Goal: Find specific page/section: Find specific page/section

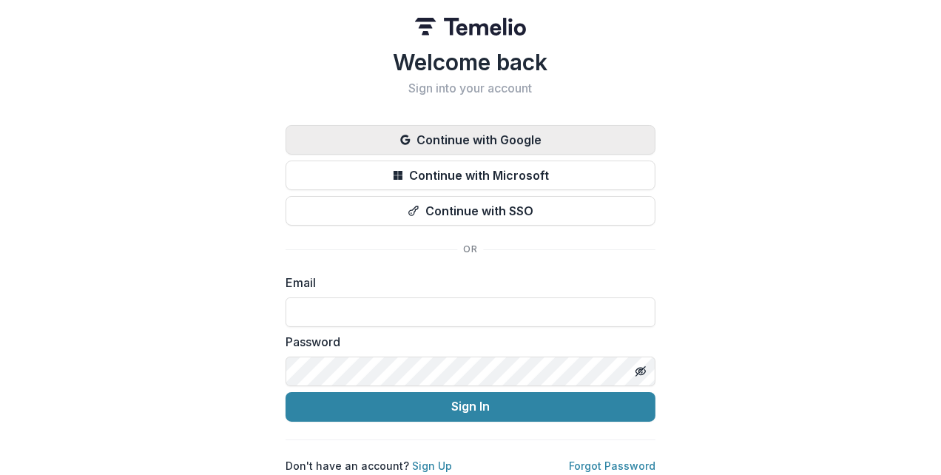
click at [439, 137] on button "Continue with Google" at bounding box center [471, 140] width 370 height 30
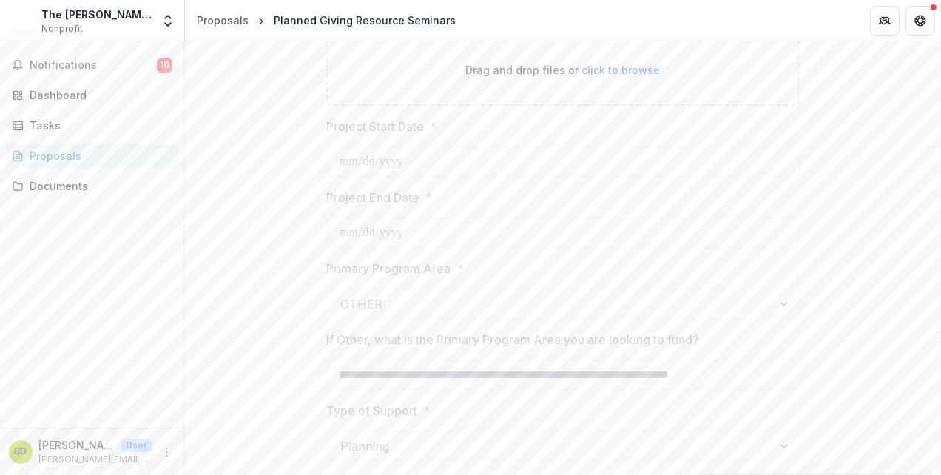
scroll to position [3033, 0]
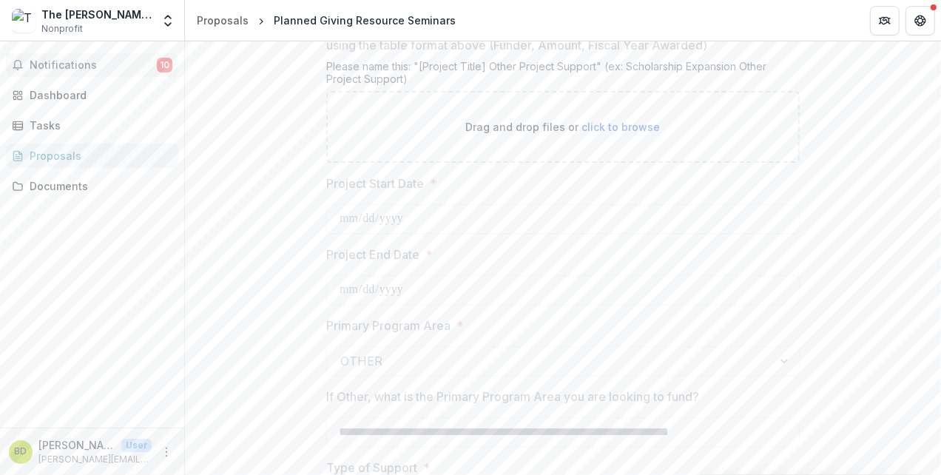
click at [76, 69] on span "Notifications" at bounding box center [93, 65] width 127 height 13
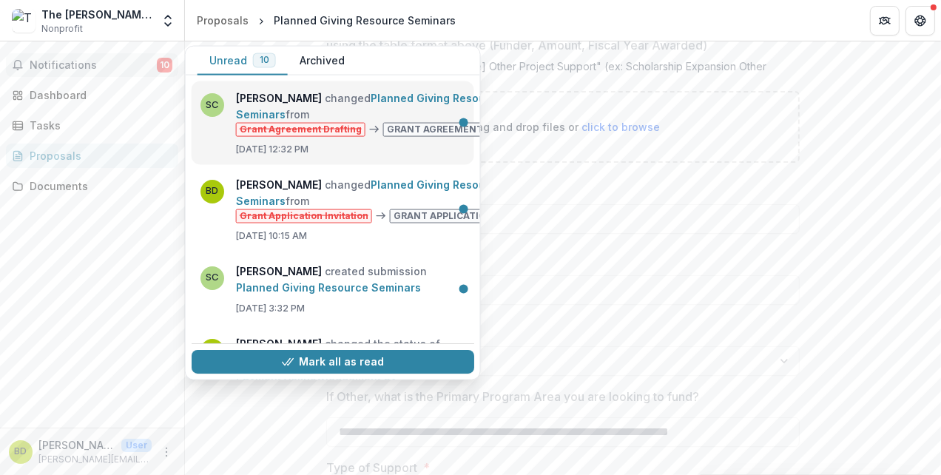
click at [340, 98] on link "Planned Giving Resource Seminars" at bounding box center [369, 106] width 267 height 29
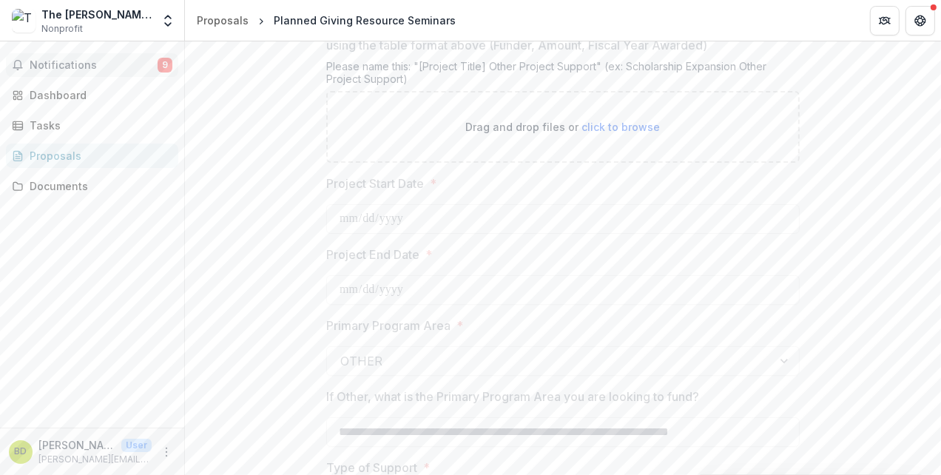
click at [156, 67] on span "Notifications" at bounding box center [94, 65] width 128 height 13
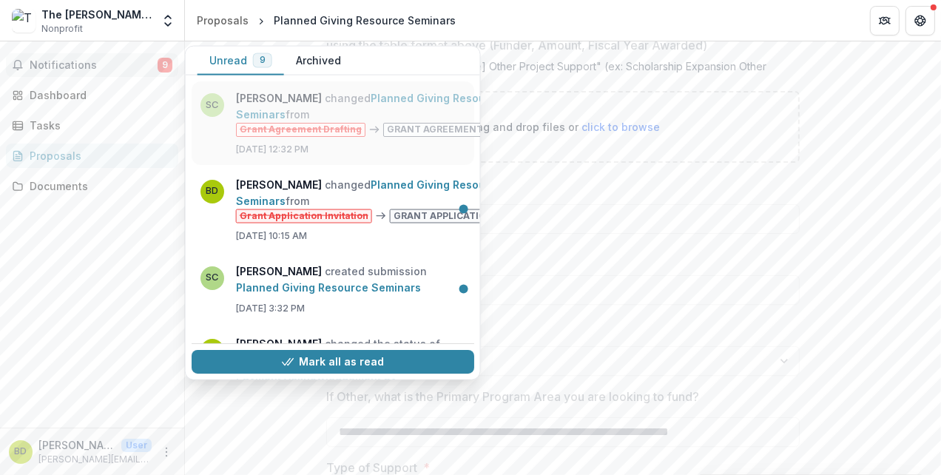
click at [281, 97] on link "Planned Giving Resource Seminars" at bounding box center [369, 106] width 267 height 29
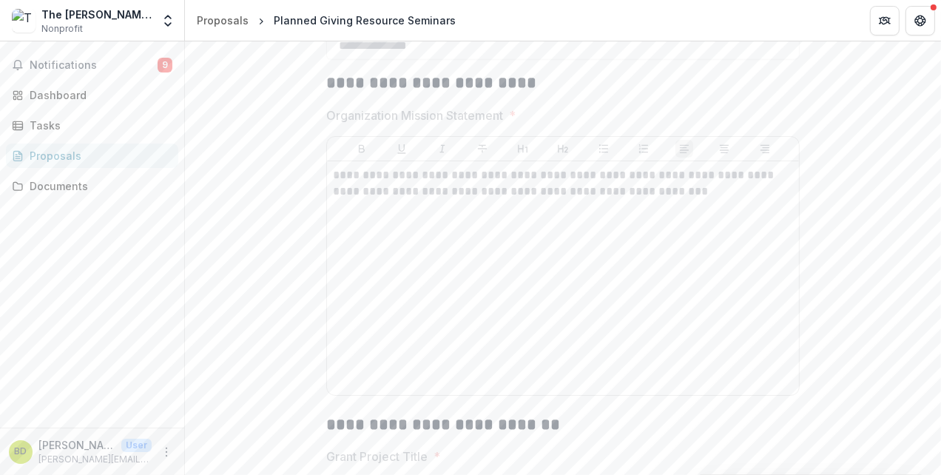
scroll to position [2145, 0]
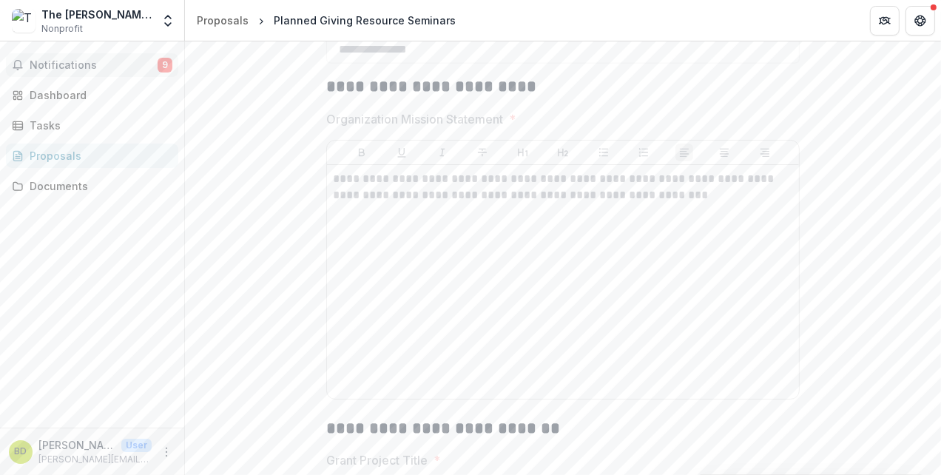
click at [49, 65] on span "Notifications" at bounding box center [94, 65] width 128 height 13
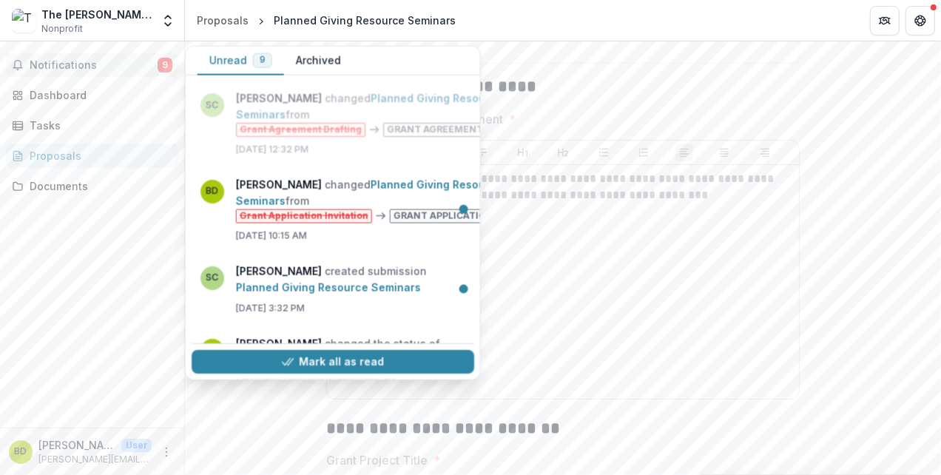
click at [49, 65] on span "Notifications" at bounding box center [94, 65] width 128 height 13
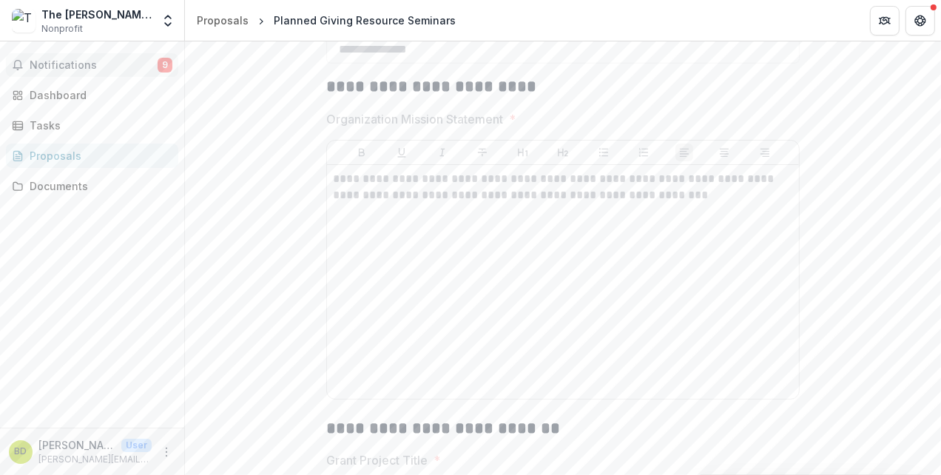
click at [49, 65] on span "Notifications" at bounding box center [94, 65] width 128 height 13
click at [55, 190] on div "Documents" at bounding box center [98, 186] width 137 height 16
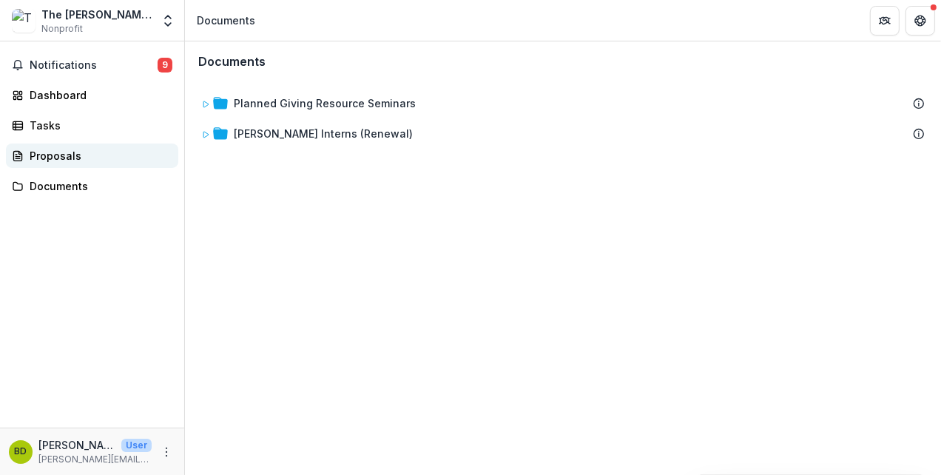
click at [61, 157] on div "Proposals" at bounding box center [98, 156] width 137 height 16
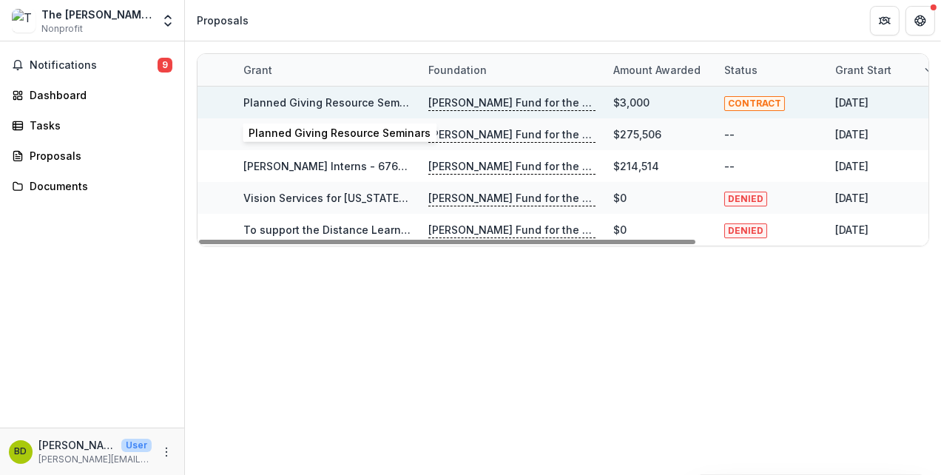
click at [375, 100] on link "Planned Giving Resource Seminars" at bounding box center [334, 102] width 182 height 13
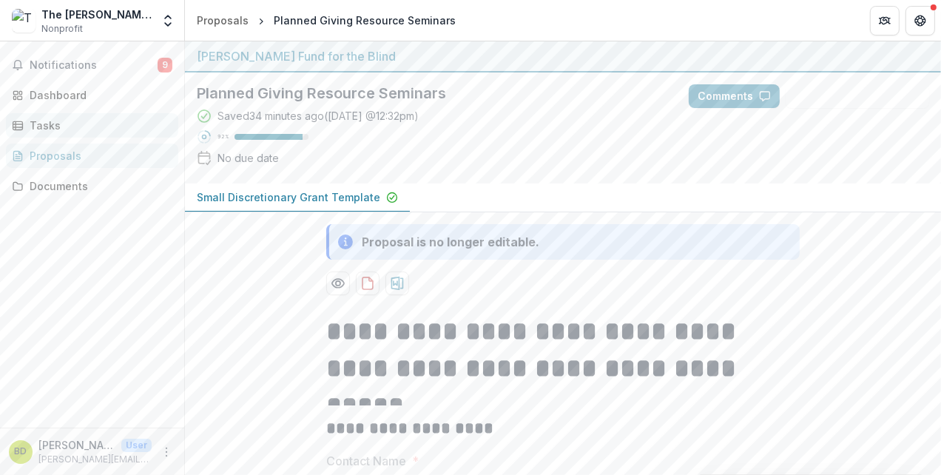
click at [51, 120] on div "Tasks" at bounding box center [98, 126] width 137 height 16
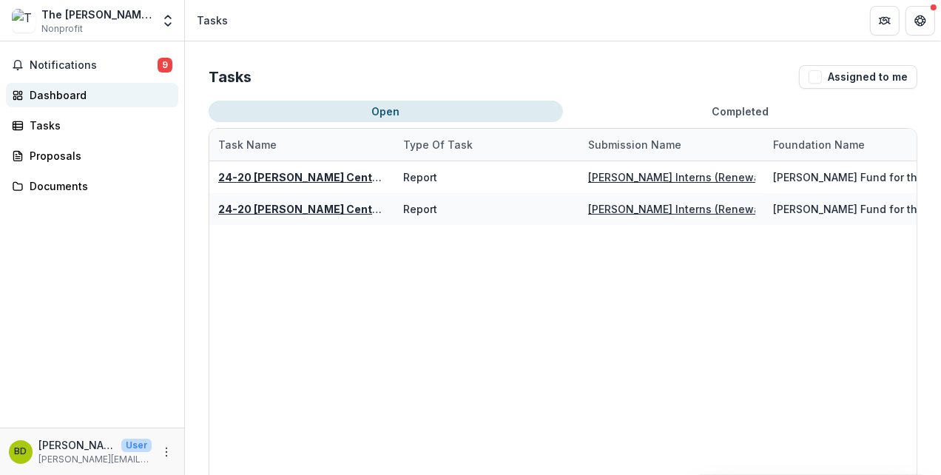
click at [59, 93] on div "Dashboard" at bounding box center [98, 95] width 137 height 16
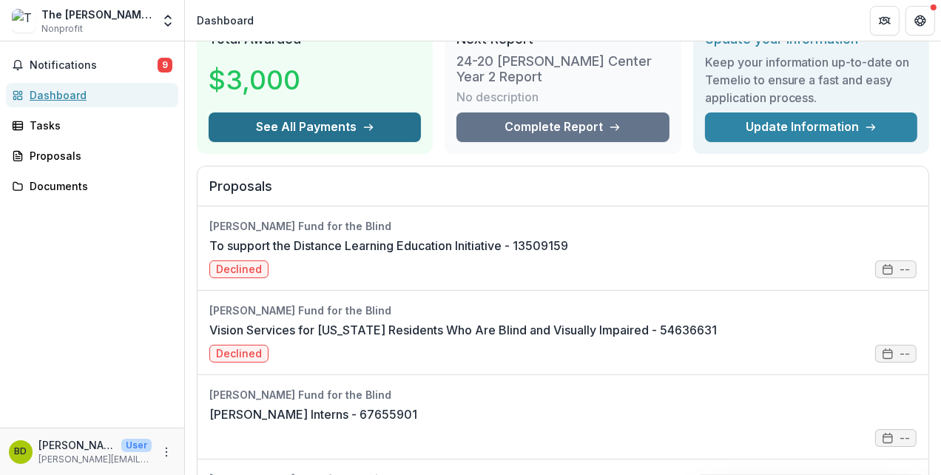
scroll to position [74, 0]
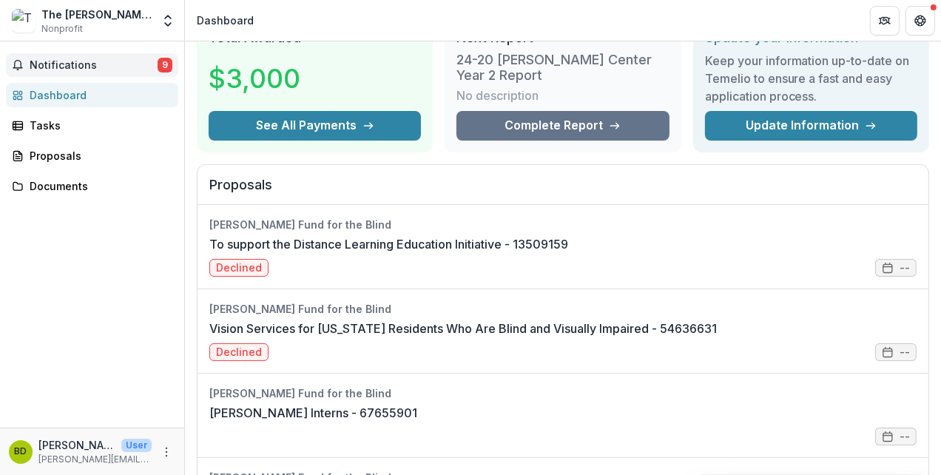
click at [79, 65] on span "Notifications" at bounding box center [94, 65] width 128 height 13
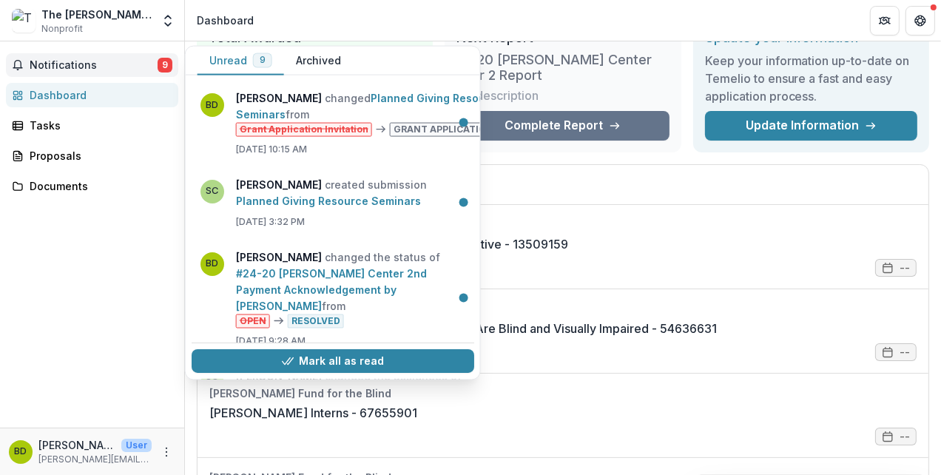
click at [70, 66] on span "Notifications" at bounding box center [94, 65] width 128 height 13
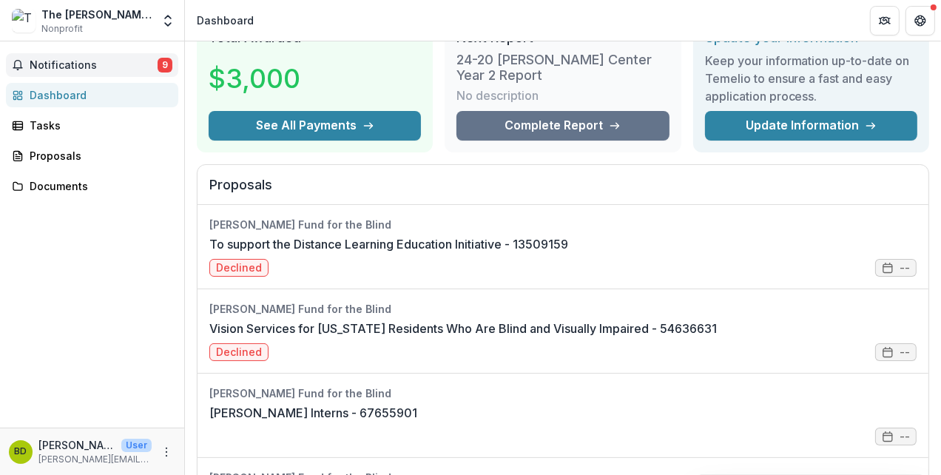
click at [71, 67] on span "Notifications" at bounding box center [94, 65] width 128 height 13
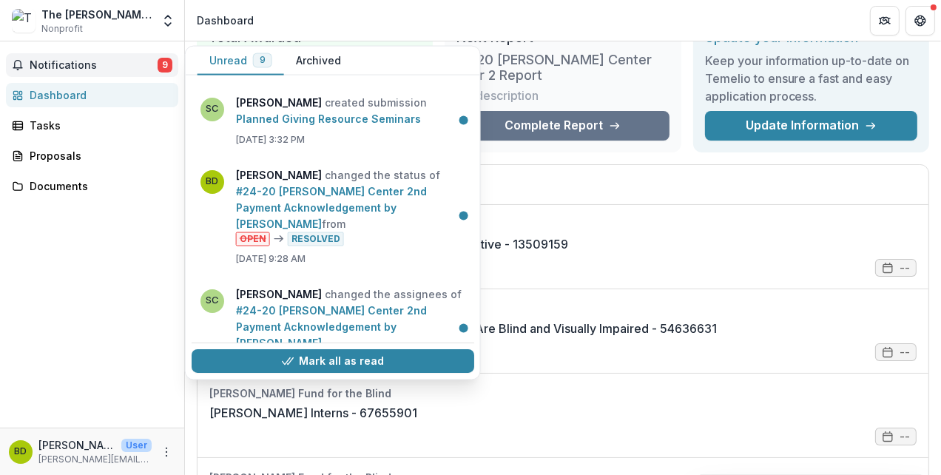
scroll to position [0, 0]
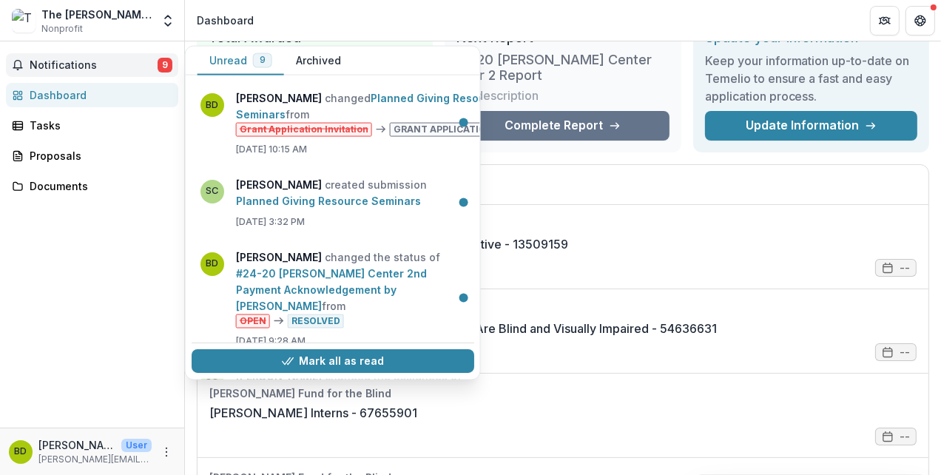
click at [121, 66] on span "Notifications" at bounding box center [94, 65] width 128 height 13
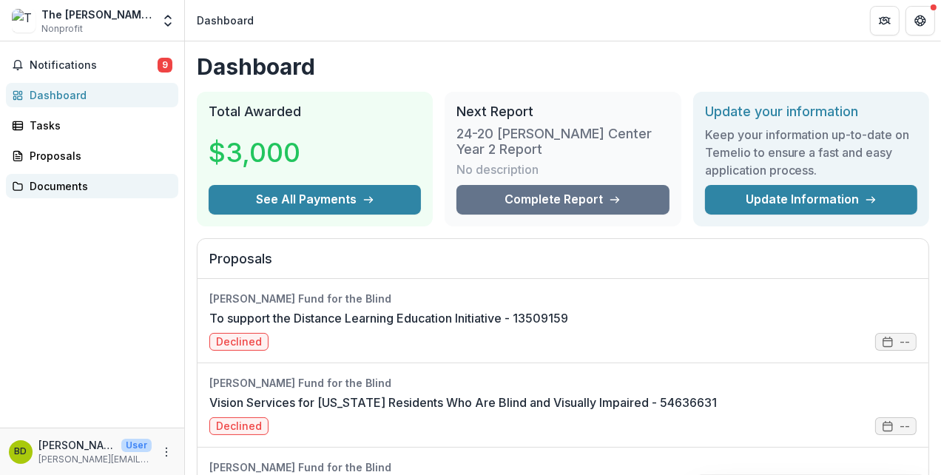
click at [79, 186] on div "Documents" at bounding box center [98, 186] width 137 height 16
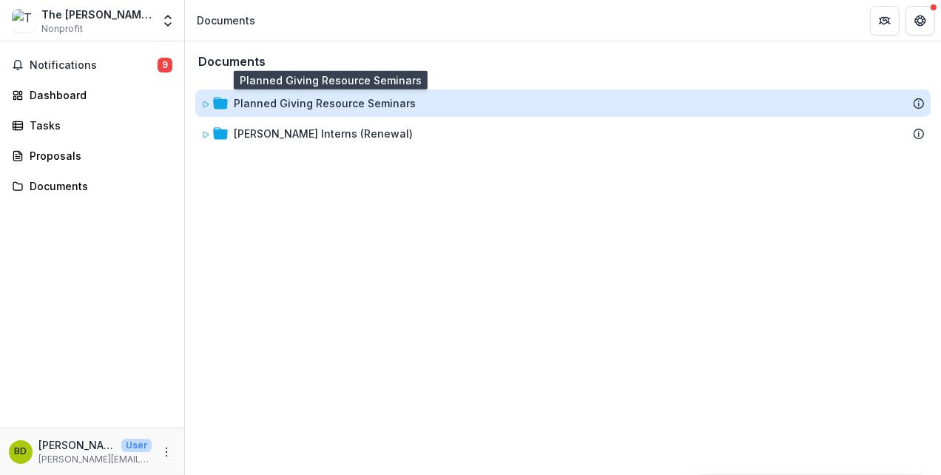
click at [258, 103] on div "Planned Giving Resource Seminars" at bounding box center [325, 103] width 182 height 16
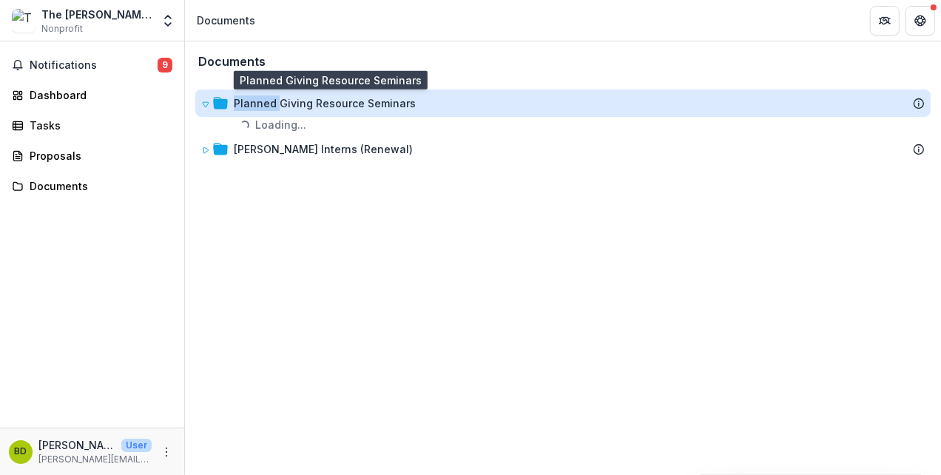
click at [258, 103] on div "Planned Giving Resource Seminars" at bounding box center [325, 103] width 182 height 16
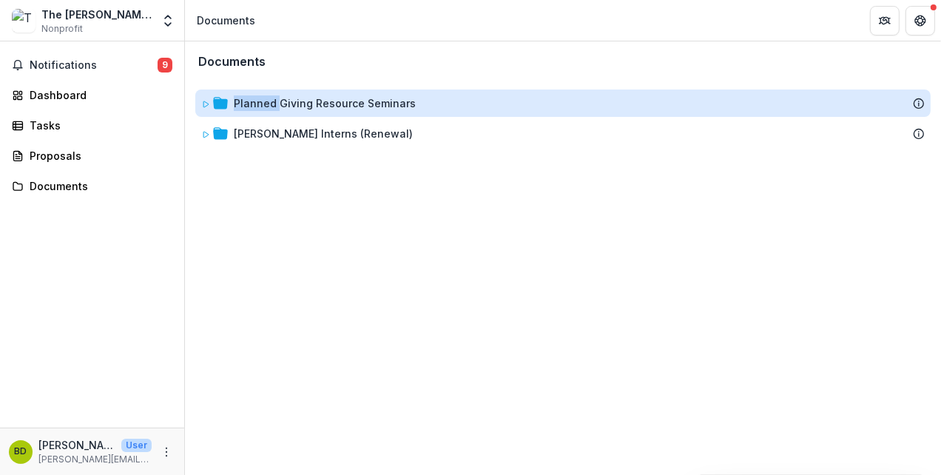
click at [258, 103] on div "Planned Giving Resource Seminars" at bounding box center [325, 103] width 182 height 16
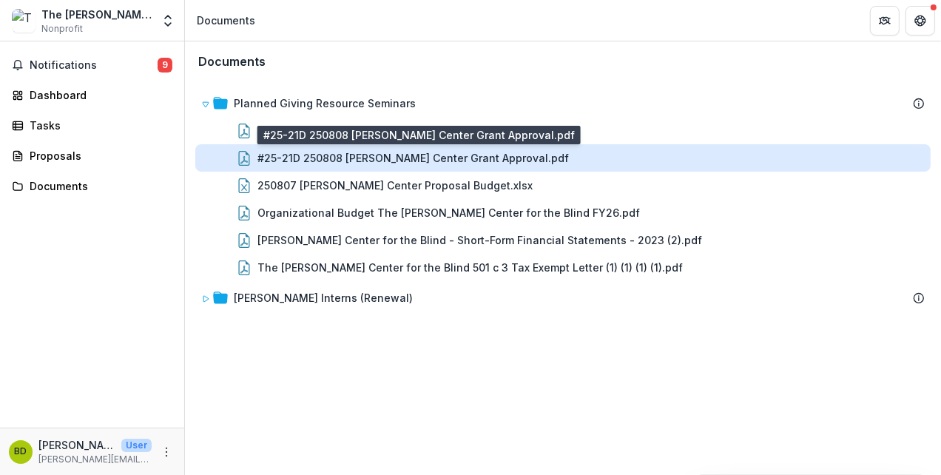
click at [283, 158] on div "#25-21D 250808 Carroll Center Grant Approval.pdf" at bounding box center [414, 158] width 312 height 16
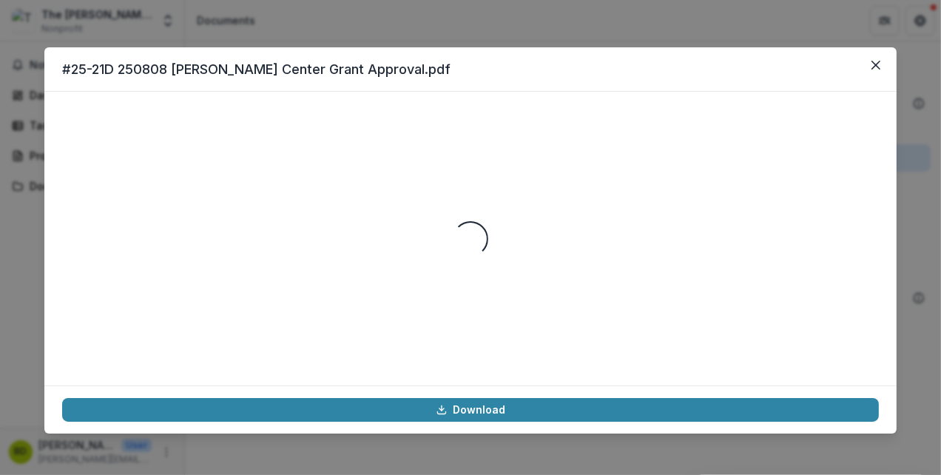
click at [283, 158] on div "Loading..." at bounding box center [470, 239] width 817 height 258
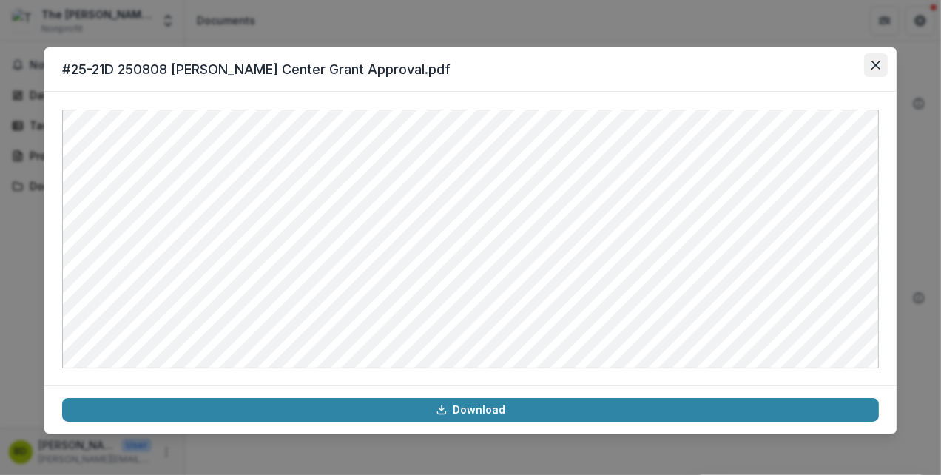
click at [876, 68] on icon "Close" at bounding box center [876, 65] width 9 height 9
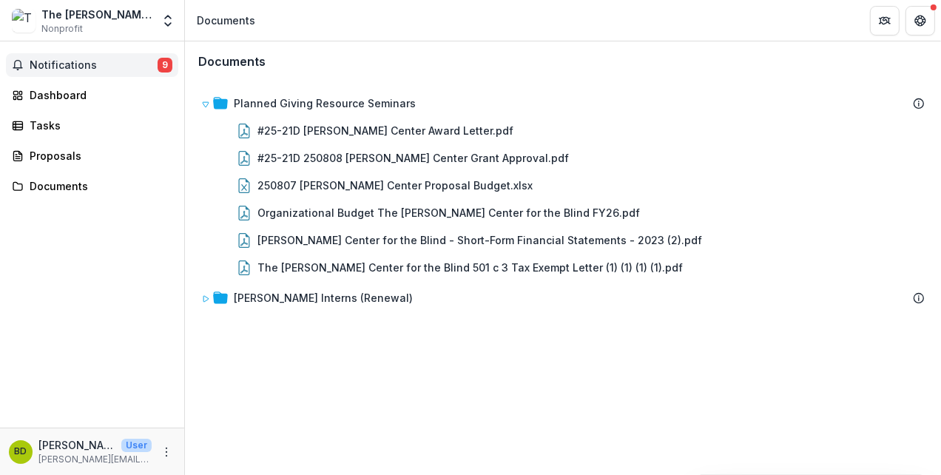
click at [94, 74] on button "Notifications 9" at bounding box center [92, 65] width 172 height 24
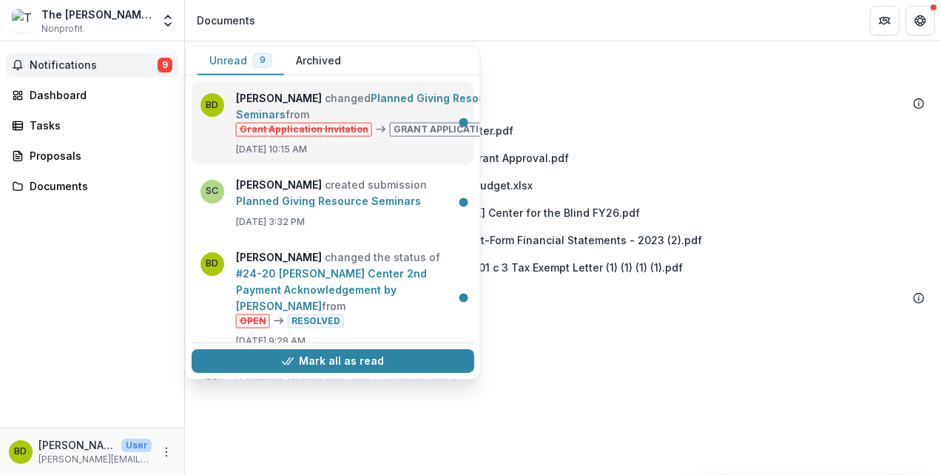
click at [423, 121] on link "Planned Giving Resource Seminars" at bounding box center [369, 106] width 267 height 29
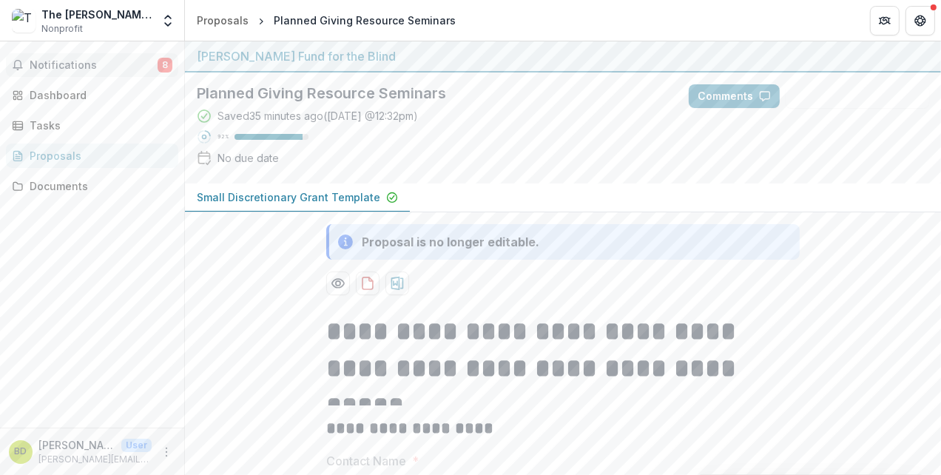
click at [68, 60] on span "Notifications" at bounding box center [94, 65] width 128 height 13
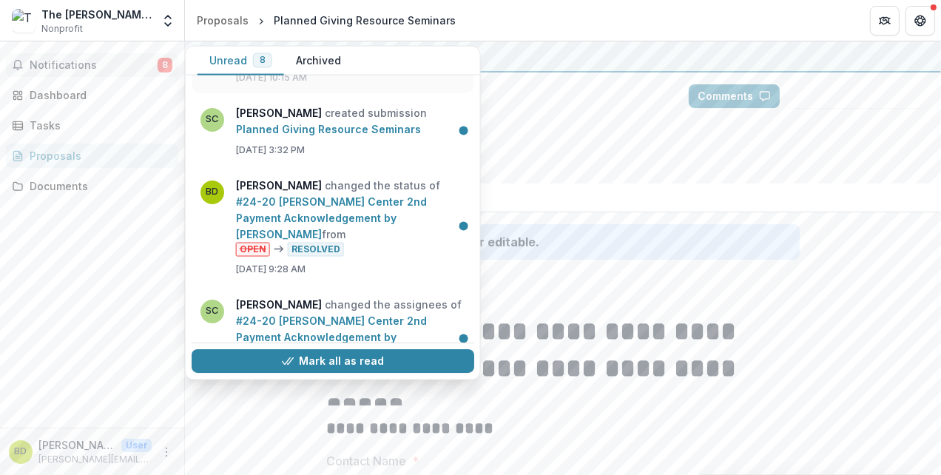
scroll to position [74, 0]
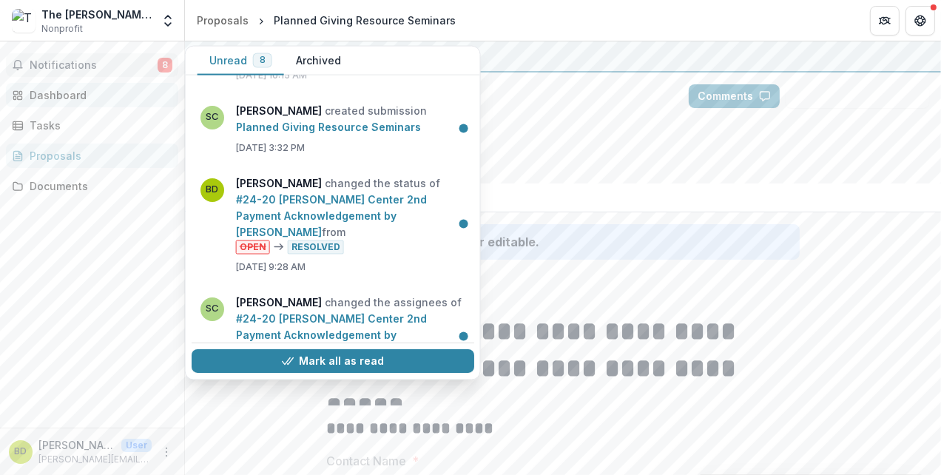
click at [50, 98] on div "Dashboard" at bounding box center [98, 95] width 137 height 16
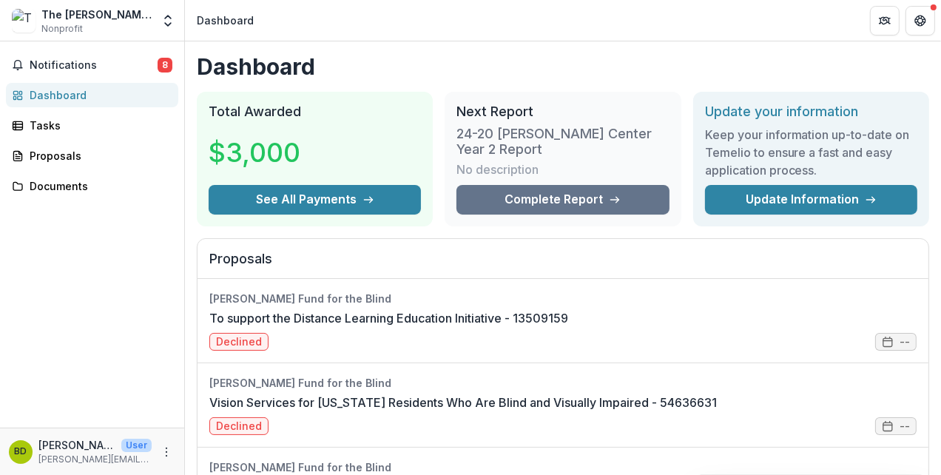
click at [33, 138] on div "Notifications 8 Dashboard Tasks Proposals Documents" at bounding box center [92, 234] width 184 height 386
click at [40, 128] on div "Tasks" at bounding box center [98, 126] width 137 height 16
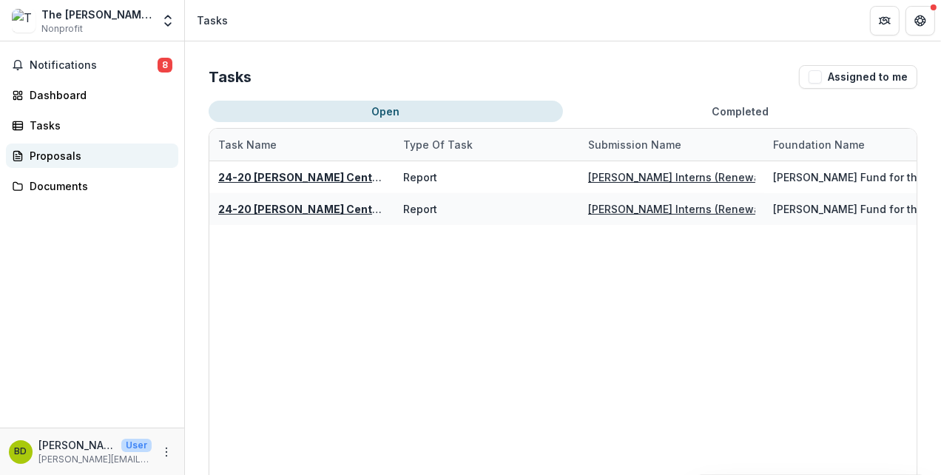
click at [44, 150] on div "Proposals" at bounding box center [98, 156] width 137 height 16
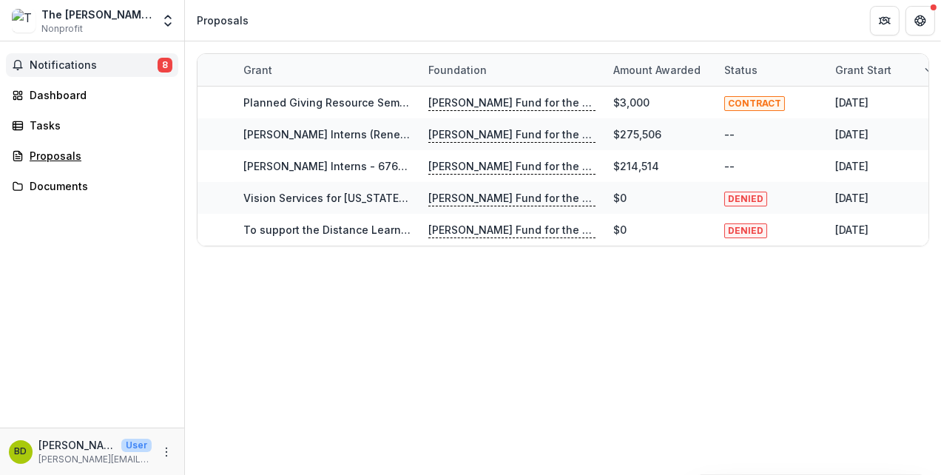
click at [69, 67] on span "Notifications" at bounding box center [94, 65] width 128 height 13
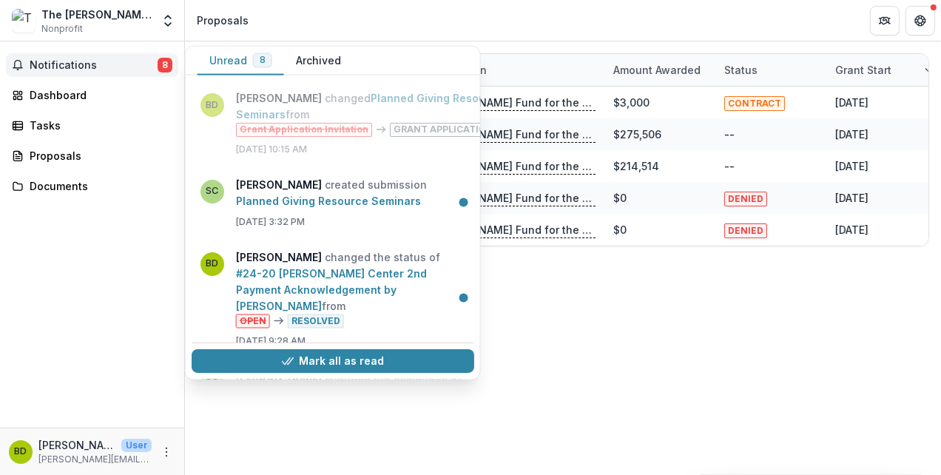
click at [327, 62] on button "Archived" at bounding box center [318, 61] width 69 height 29
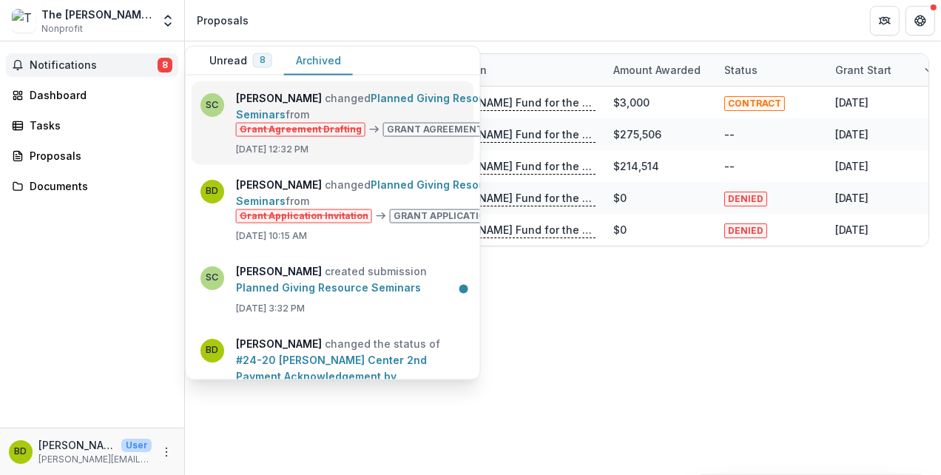
click at [396, 121] on link "Planned Giving Resource Seminars" at bounding box center [369, 106] width 267 height 29
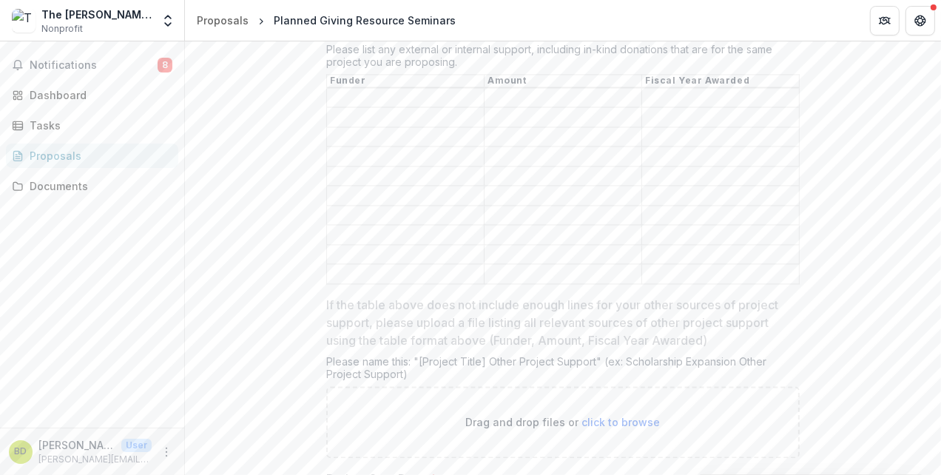
scroll to position [3477, 0]
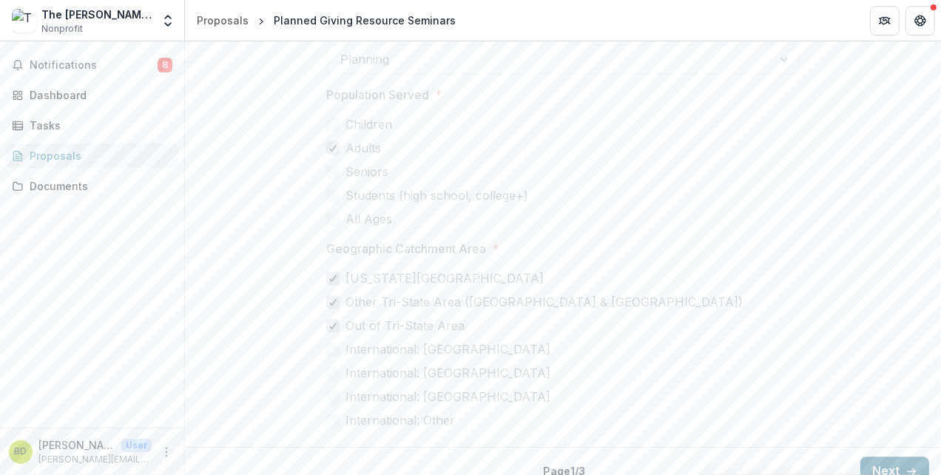
click at [871, 457] on button "Next" at bounding box center [895, 472] width 69 height 30
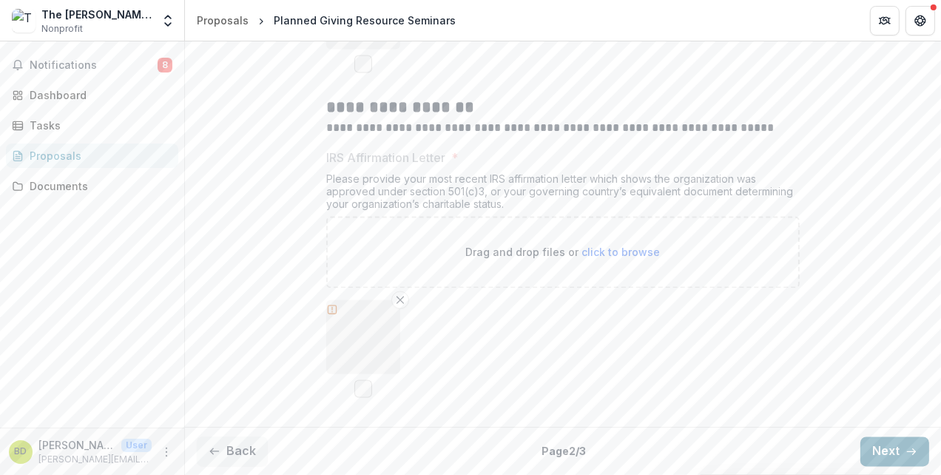
scroll to position [2752, 0]
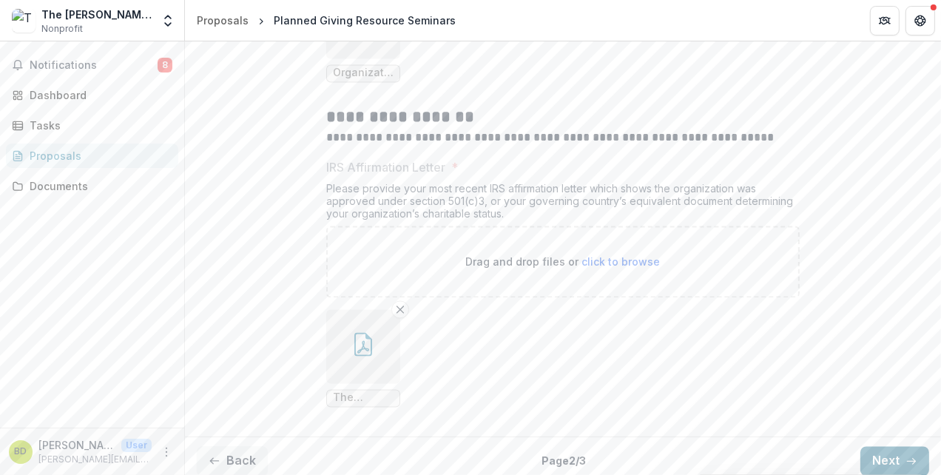
click at [887, 453] on button "Next" at bounding box center [895, 461] width 69 height 30
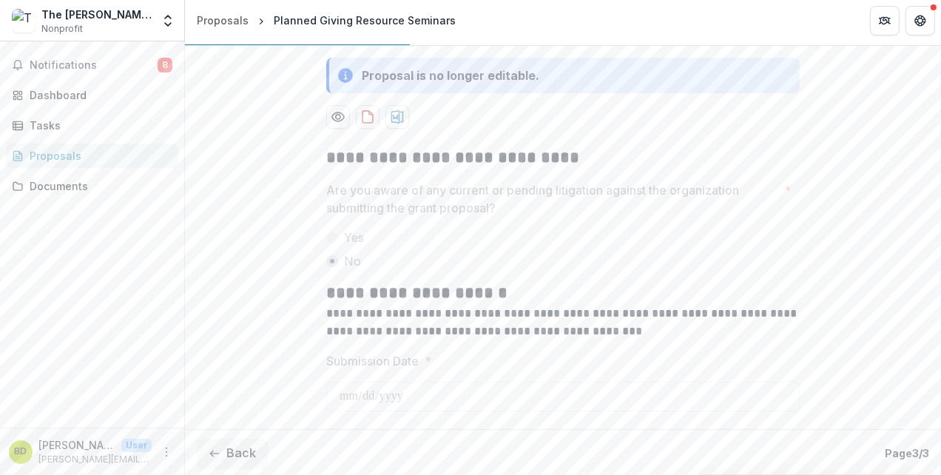
click at [887, 453] on p "Page 3 / 3" at bounding box center [907, 453] width 44 height 16
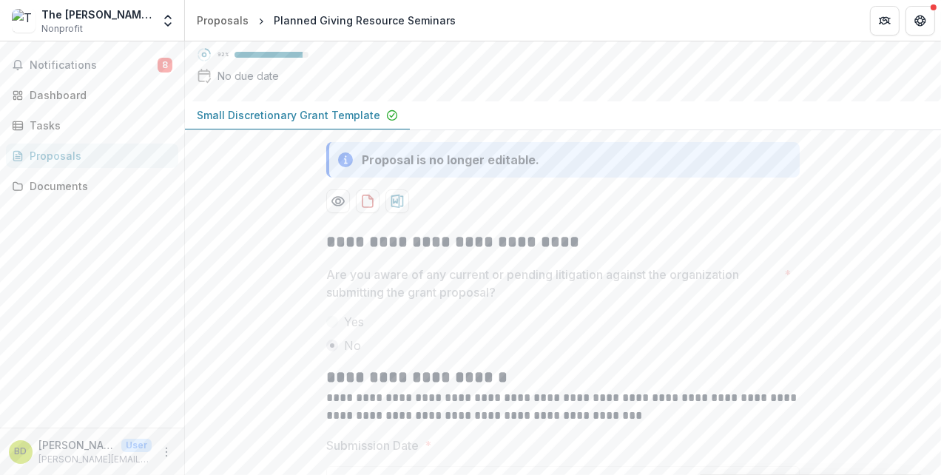
scroll to position [0, 0]
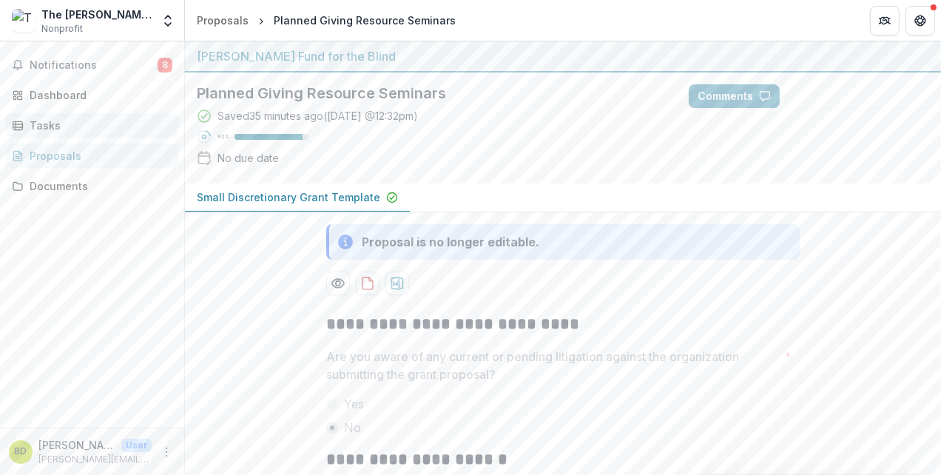
click at [53, 122] on div "Tasks" at bounding box center [98, 126] width 137 height 16
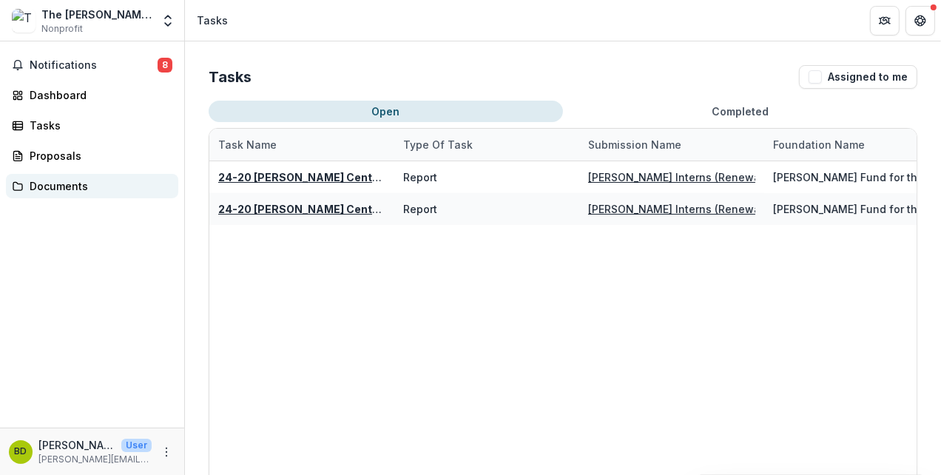
click at [58, 184] on div "Documents" at bounding box center [98, 186] width 137 height 16
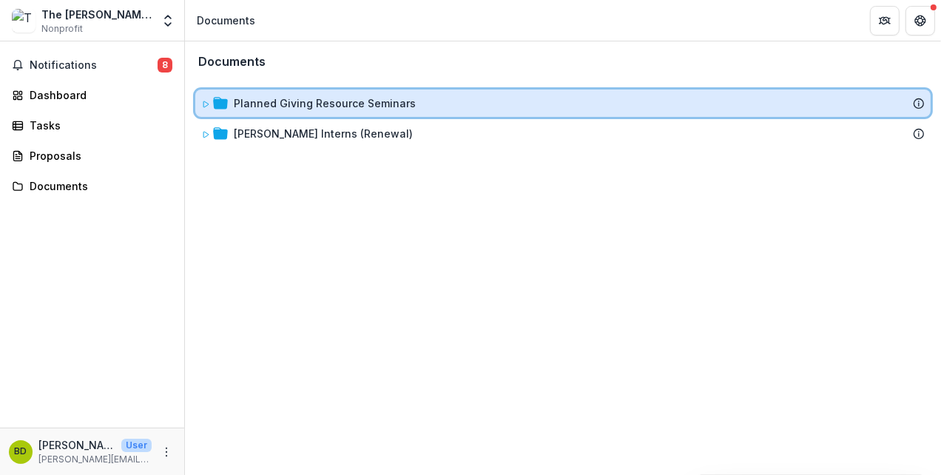
click at [248, 110] on div "Planned Giving Resource Seminars" at bounding box center [563, 103] width 736 height 27
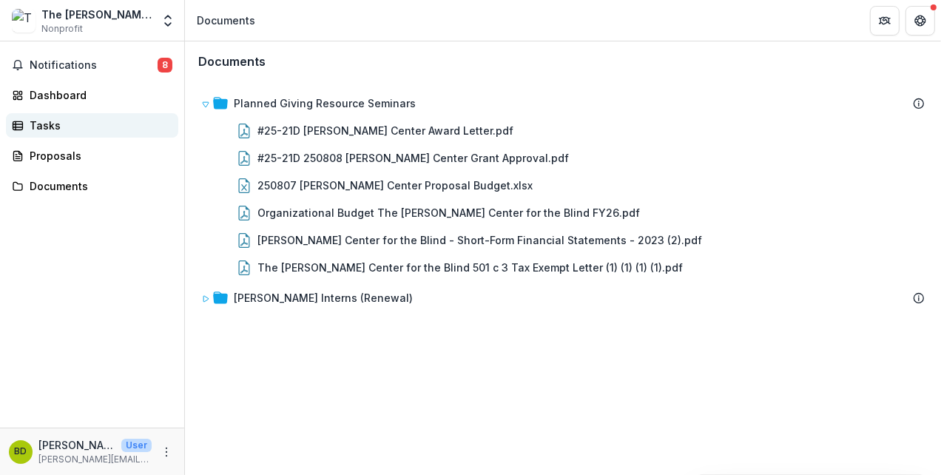
click at [48, 129] on div "Tasks" at bounding box center [98, 126] width 137 height 16
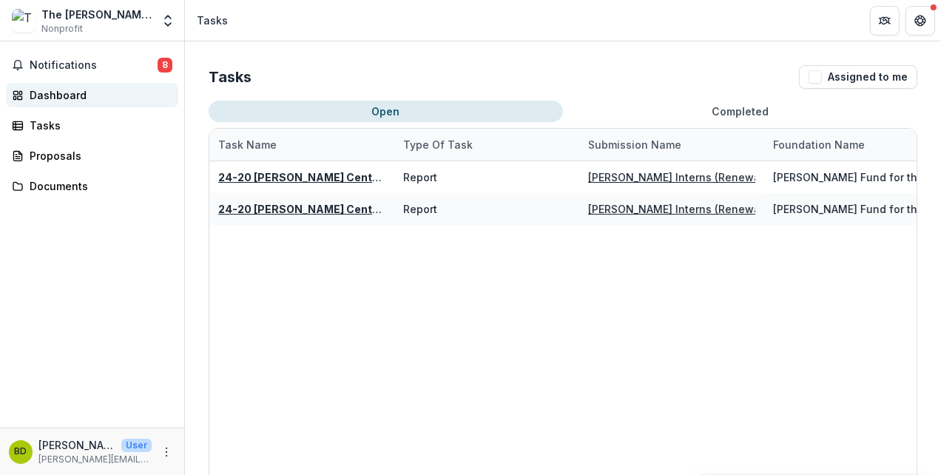
click at [62, 101] on div "Dashboard" at bounding box center [98, 95] width 137 height 16
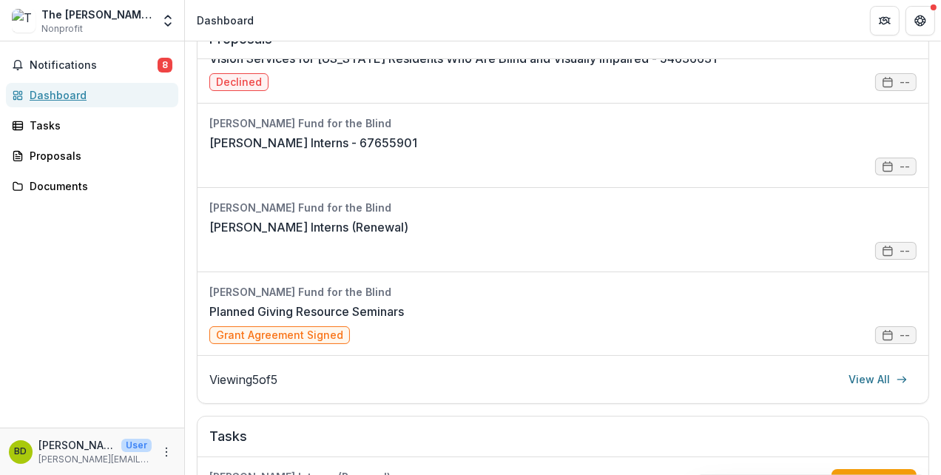
scroll to position [222, 0]
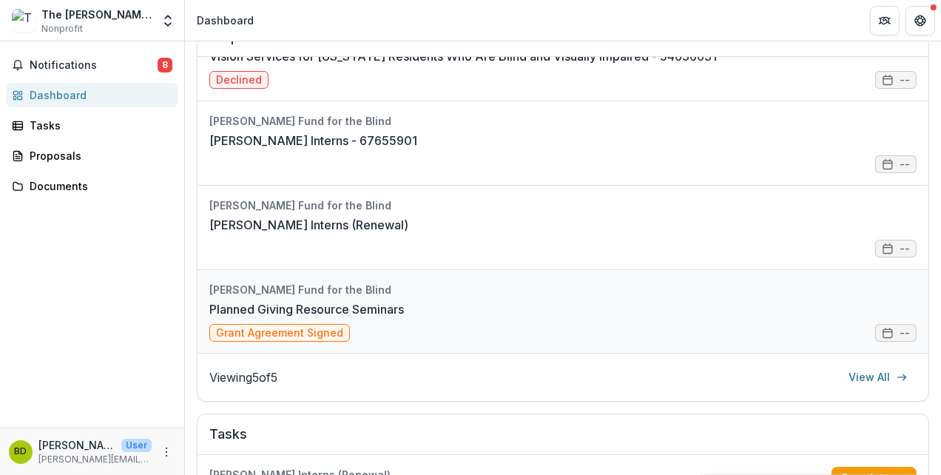
click at [299, 318] on link "Planned Giving Resource Seminars" at bounding box center [306, 309] width 195 height 18
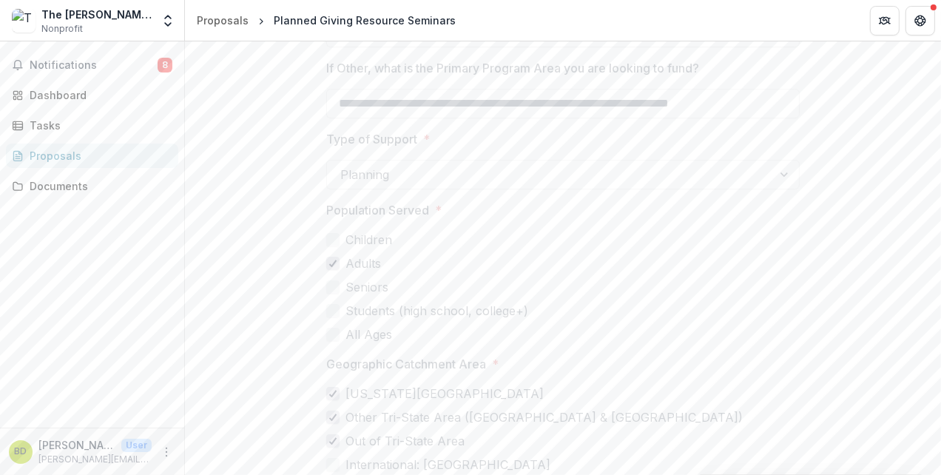
scroll to position [3477, 0]
click at [887, 457] on button "Next" at bounding box center [895, 472] width 69 height 30
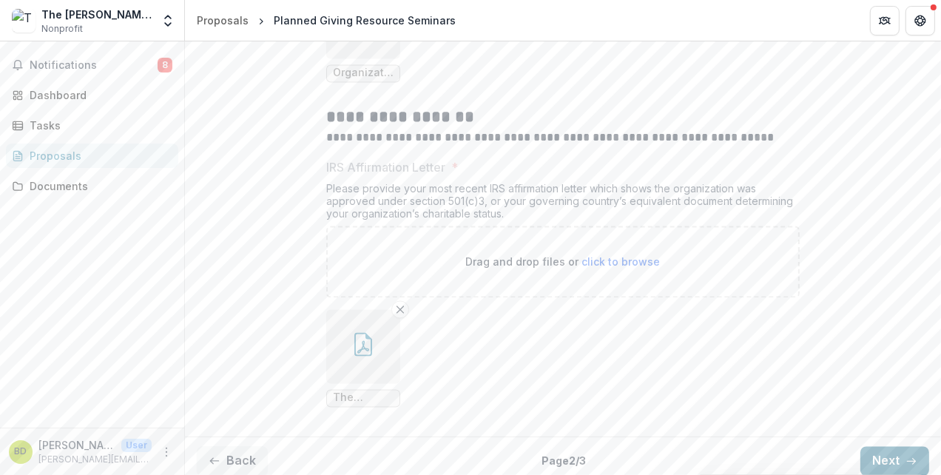
click at [885, 447] on button "Next" at bounding box center [895, 461] width 69 height 30
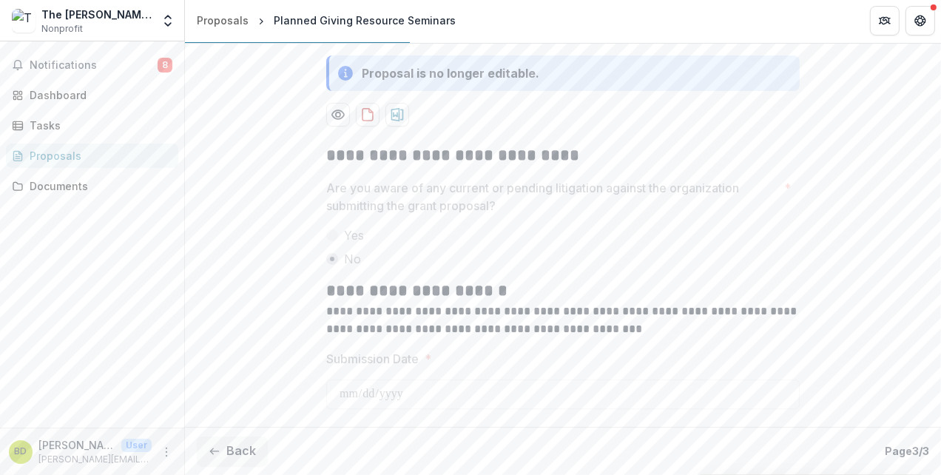
scroll to position [166, 0]
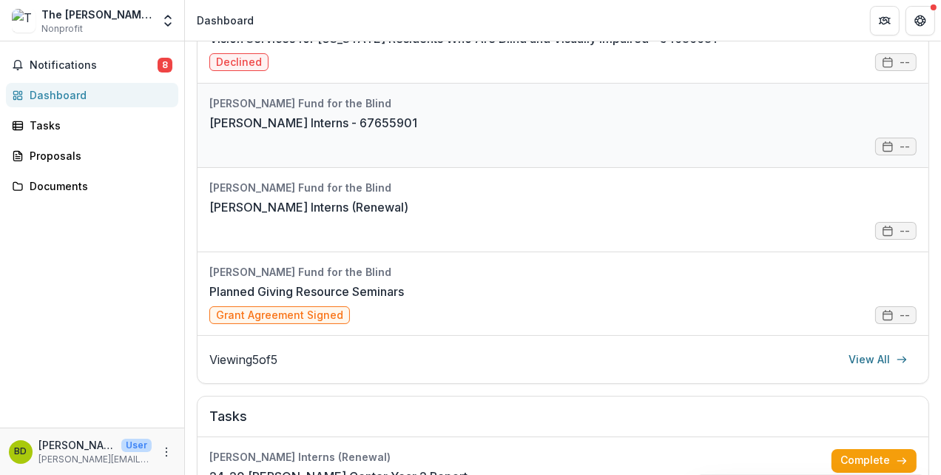
scroll to position [240, 0]
click at [404, 300] on link "Planned Giving Resource Seminars" at bounding box center [306, 291] width 195 height 18
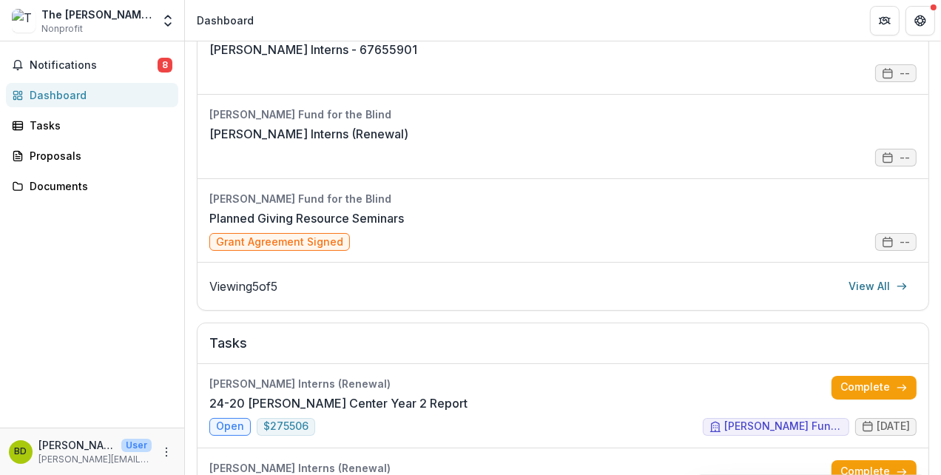
scroll to position [314, 0]
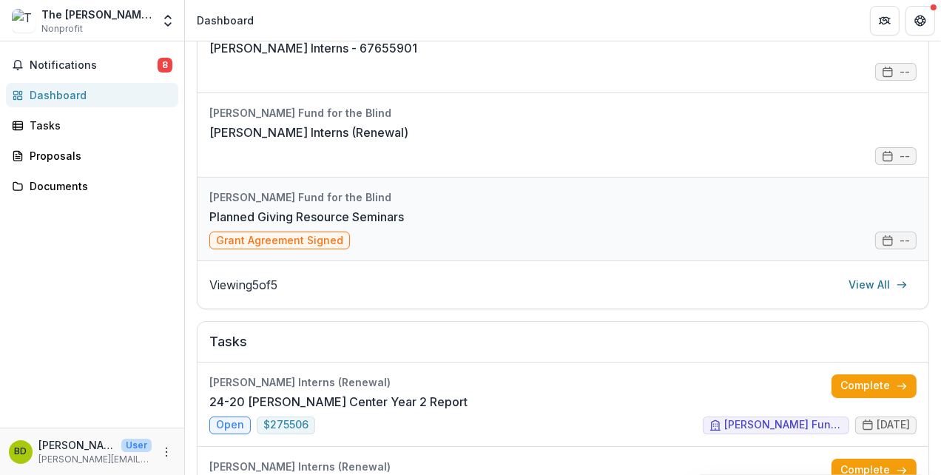
click at [291, 226] on link "Planned Giving Resource Seminars" at bounding box center [306, 217] width 195 height 18
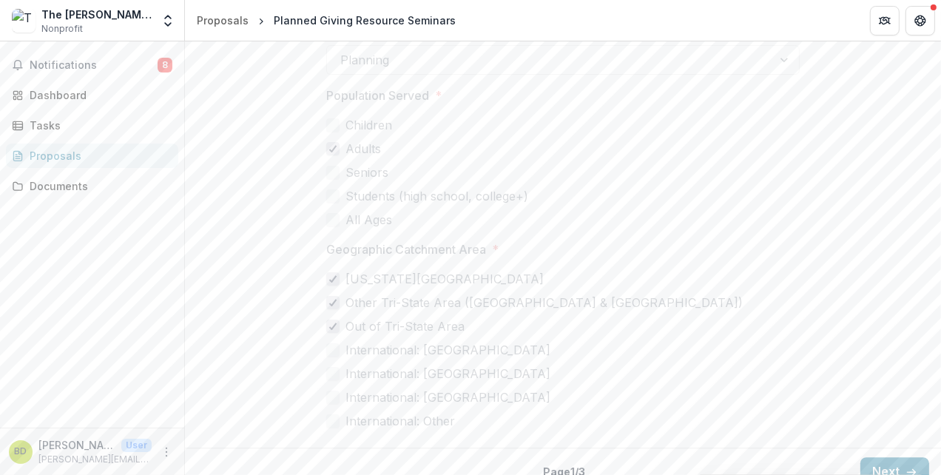
scroll to position [3477, 0]
click at [89, 190] on div "Documents" at bounding box center [98, 186] width 137 height 16
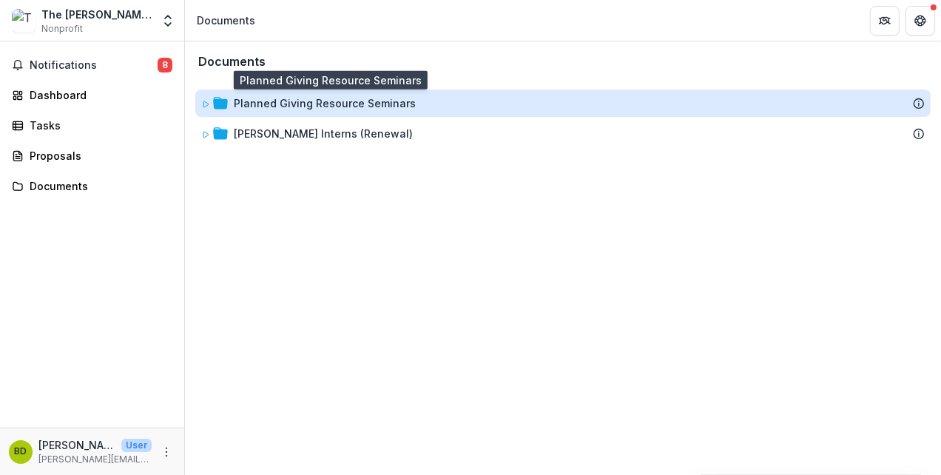
click at [304, 107] on div "Planned Giving Resource Seminars" at bounding box center [325, 103] width 182 height 16
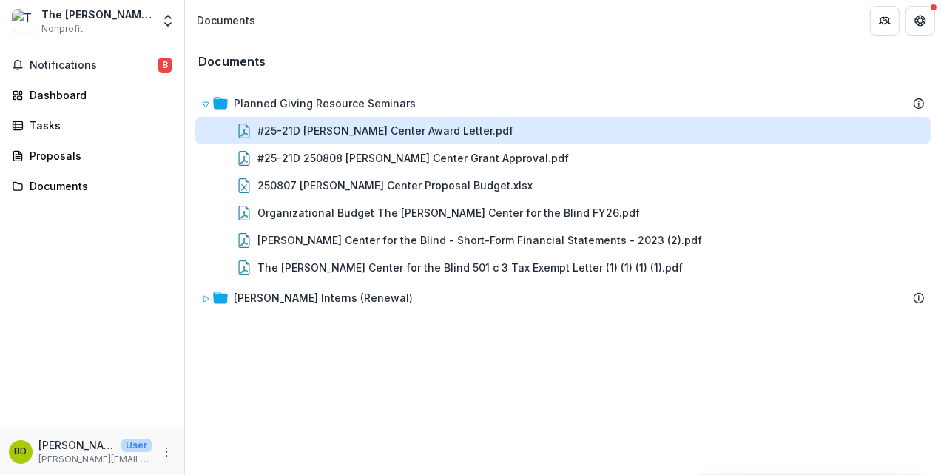
click at [309, 135] on div "#25-21D Carroll Center Award Letter.pdf" at bounding box center [386, 131] width 256 height 16
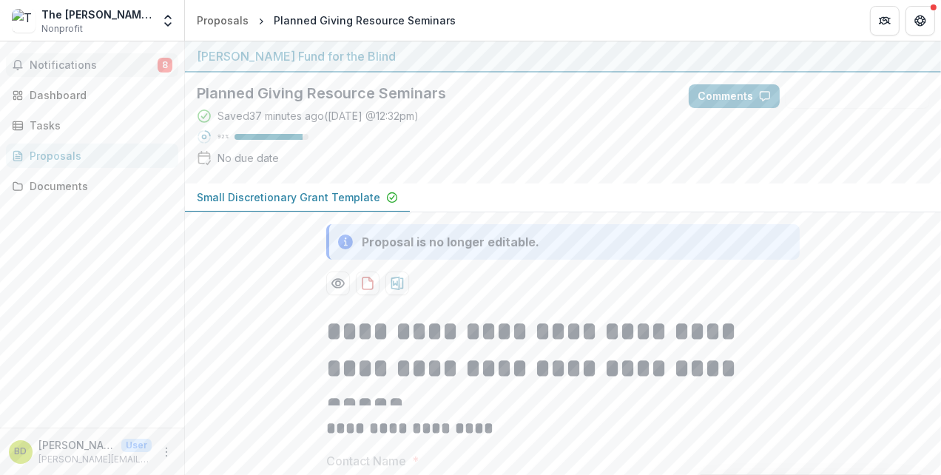
click at [61, 67] on span "Notifications" at bounding box center [94, 65] width 128 height 13
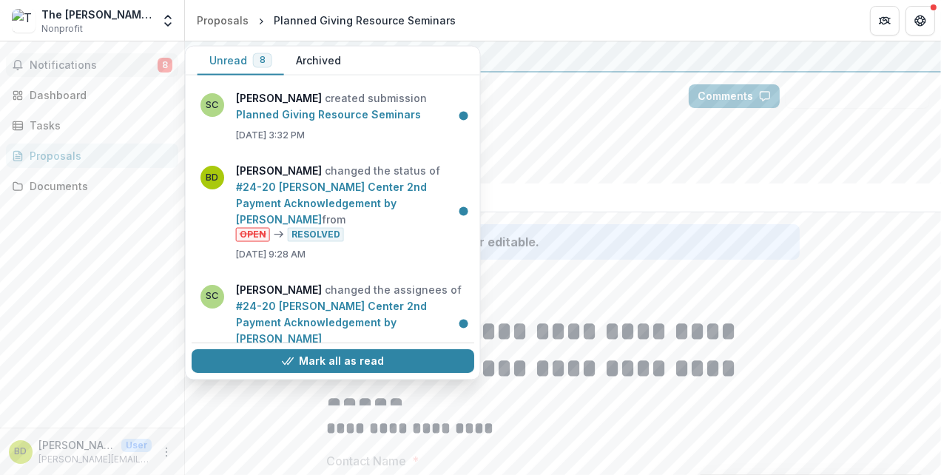
click at [61, 67] on span "Notifications" at bounding box center [94, 65] width 128 height 13
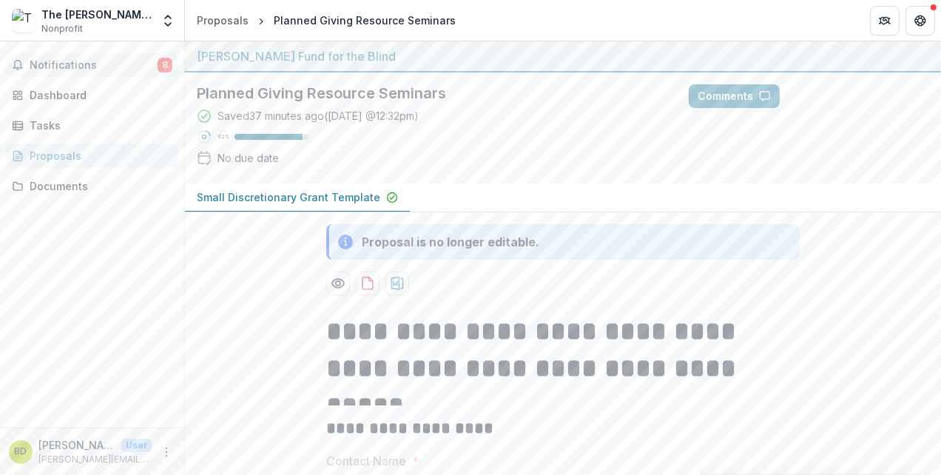
click at [164, 64] on span "8" at bounding box center [165, 65] width 15 height 15
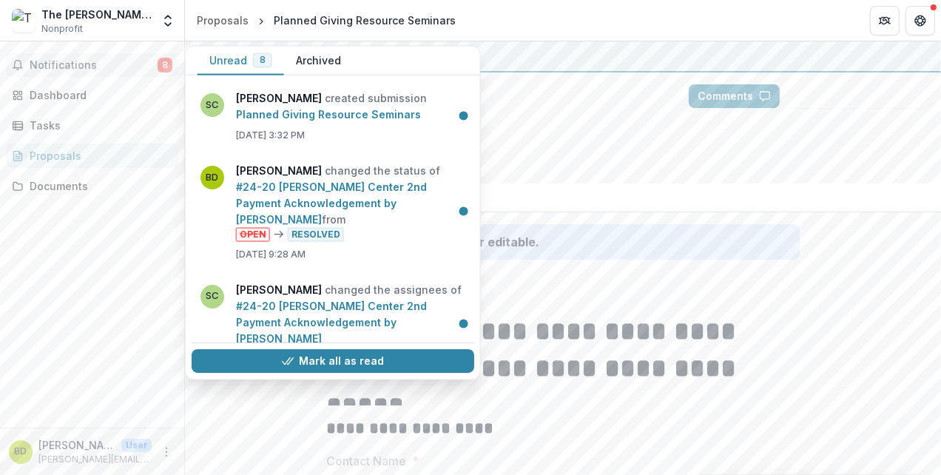
click at [328, 55] on button "Archived" at bounding box center [318, 61] width 69 height 29
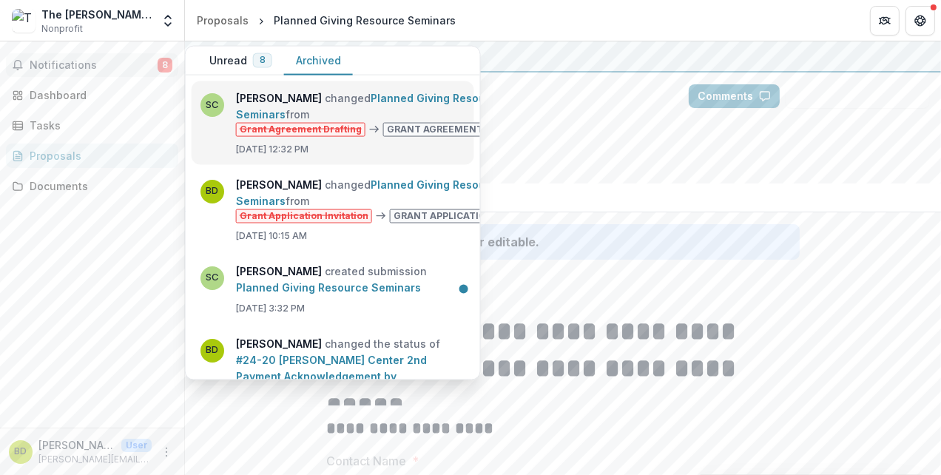
click at [420, 121] on link "Planned Giving Resource Seminars" at bounding box center [369, 106] width 267 height 29
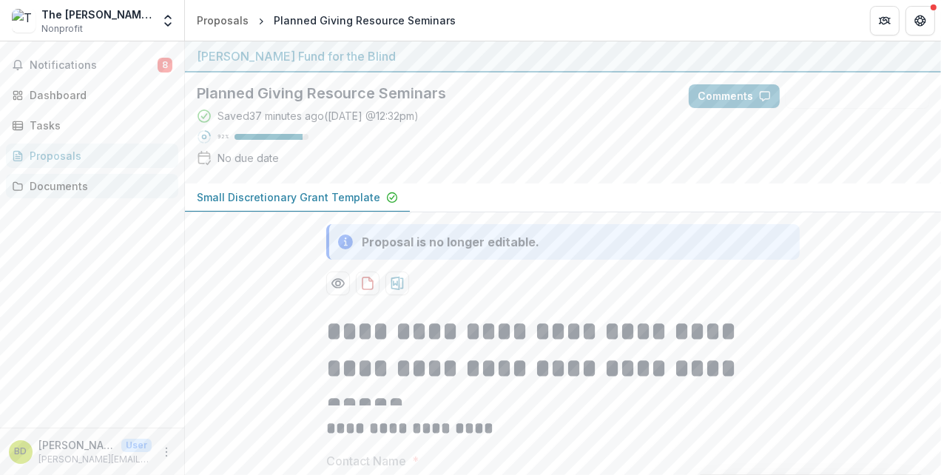
click at [56, 188] on div "Documents" at bounding box center [98, 186] width 137 height 16
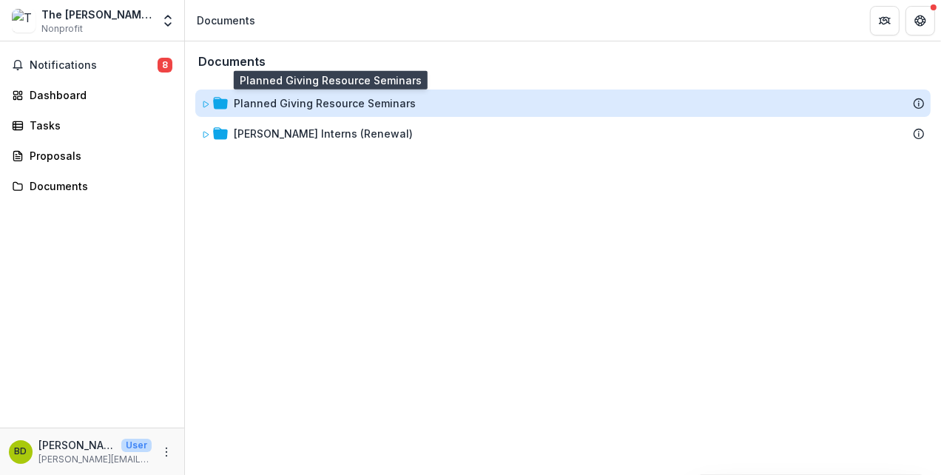
click at [328, 107] on div "Planned Giving Resource Seminars" at bounding box center [325, 103] width 182 height 16
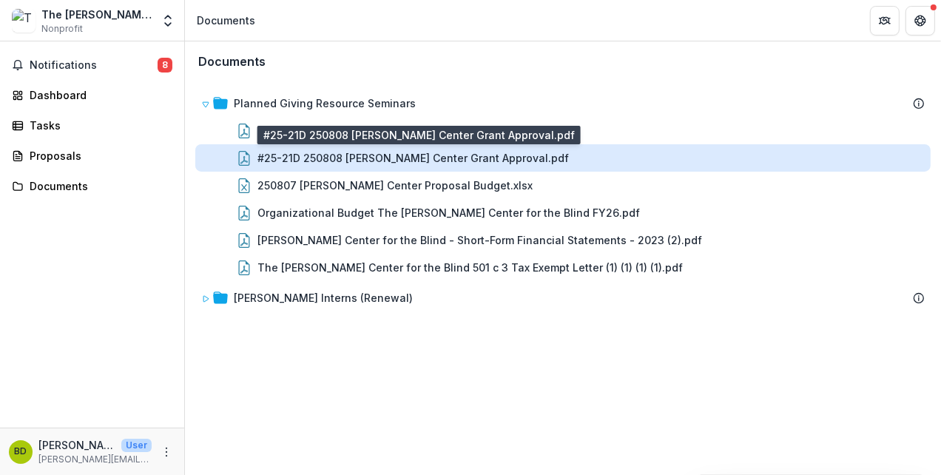
click at [337, 150] on div "#25-21D 250808 Carroll Center Grant Approval.pdf" at bounding box center [414, 158] width 312 height 16
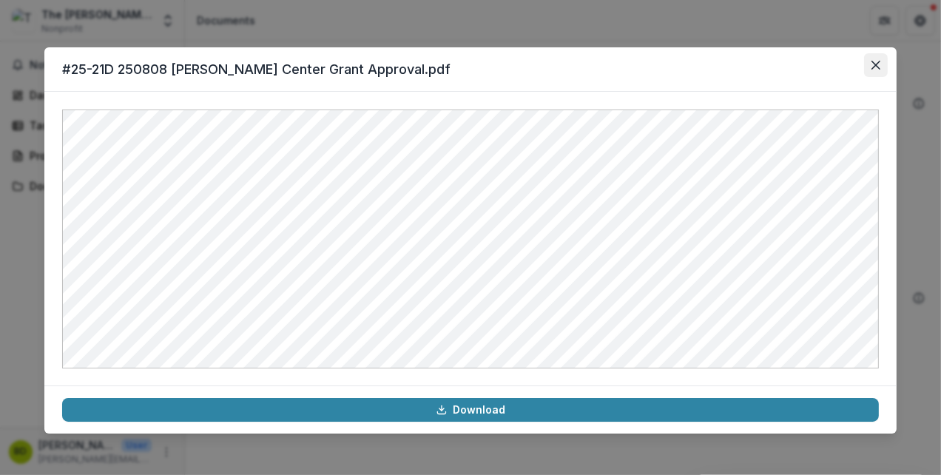
click at [879, 70] on button "Close" at bounding box center [876, 65] width 24 height 24
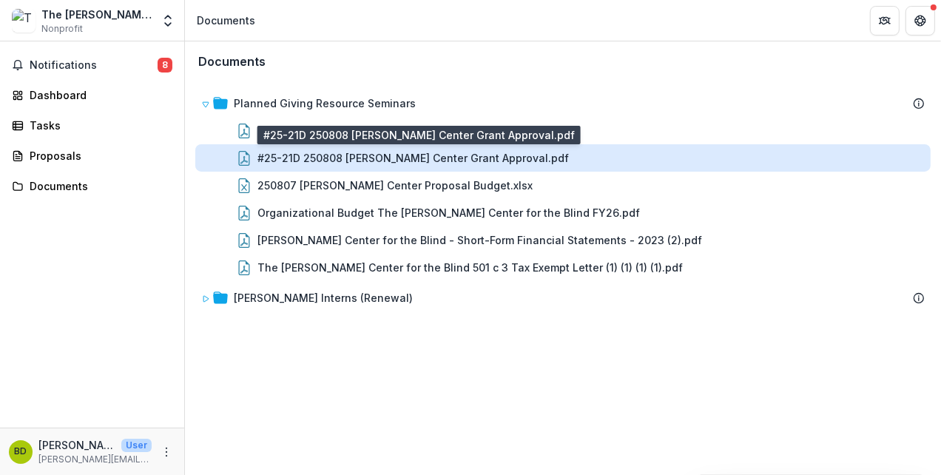
click at [471, 158] on div "#25-21D 250808 Carroll Center Grant Approval.pdf" at bounding box center [414, 158] width 312 height 16
